Goal: Navigation & Orientation: Understand site structure

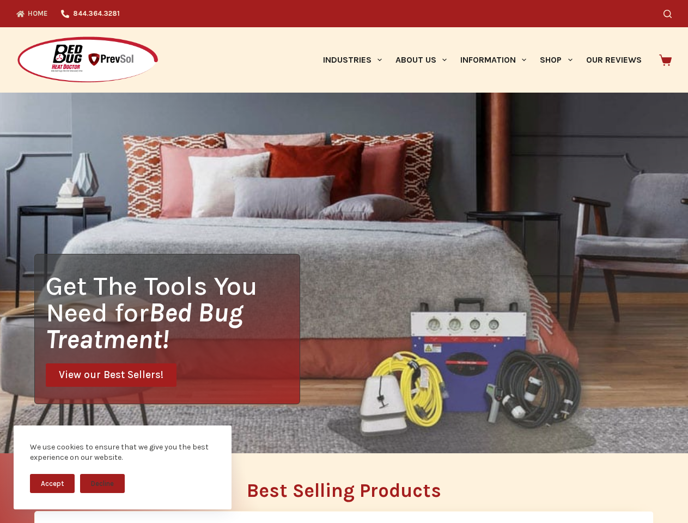
click at [344, 262] on div "Get The Tools You Need for Bed Bug Treatment! View our Best Sellers!" at bounding box center [344, 273] width 688 height 361
click at [52, 483] on button "Accept" at bounding box center [52, 483] width 45 height 19
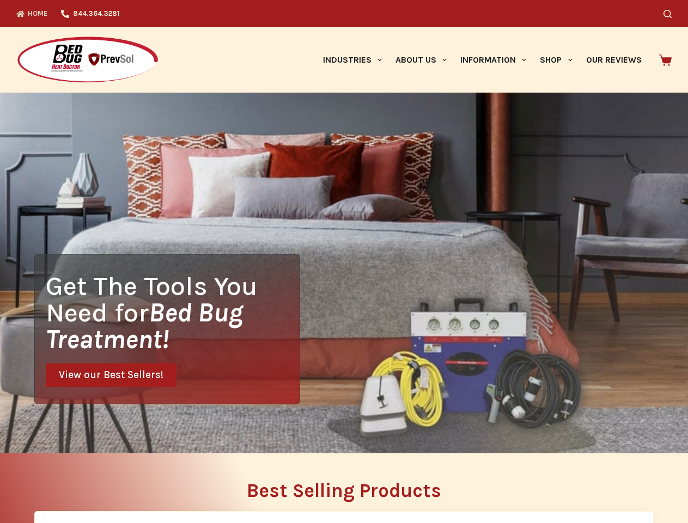
click at [102, 483] on button "Decline" at bounding box center [102, 491] width 45 height 19
click at [672, 14] on icon "Search" at bounding box center [668, 14] width 8 height 8
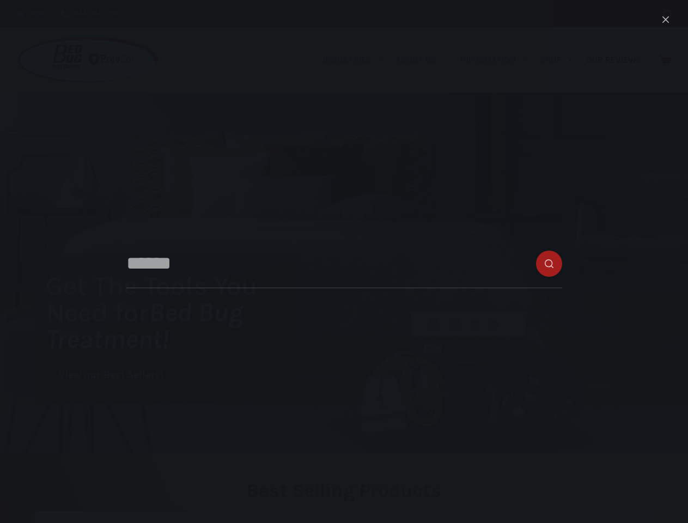
click at [356, 60] on link "Industries" at bounding box center [352, 59] width 72 height 65
click at [426, 60] on link "About Us" at bounding box center [420, 59] width 65 height 65
click at [498, 60] on link "Information" at bounding box center [494, 59] width 80 height 65
click at [561, 60] on link "Shop" at bounding box center [556, 59] width 46 height 65
